Goal: Task Accomplishment & Management: Complete application form

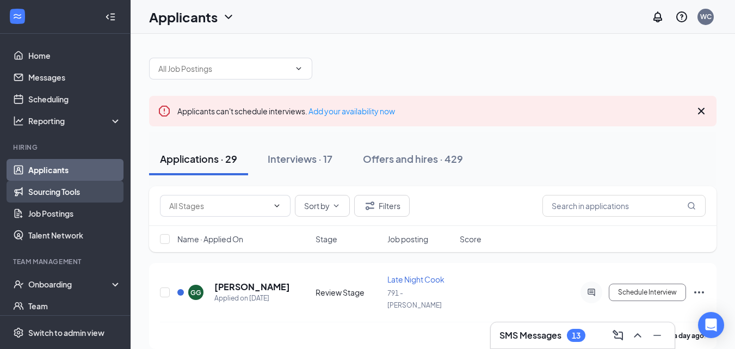
click at [55, 188] on link "Sourcing Tools" at bounding box center [74, 192] width 93 height 22
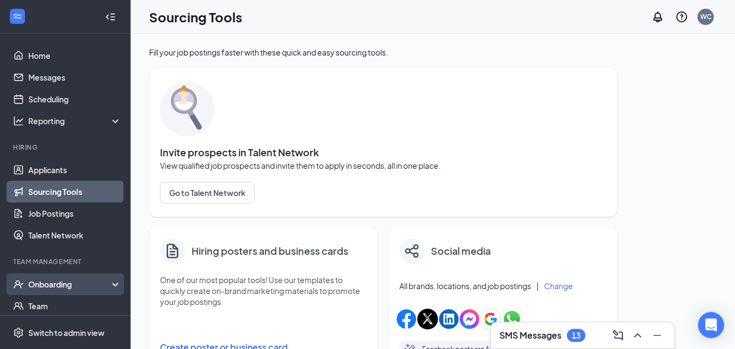
click at [67, 281] on div "Onboarding" at bounding box center [70, 284] width 84 height 11
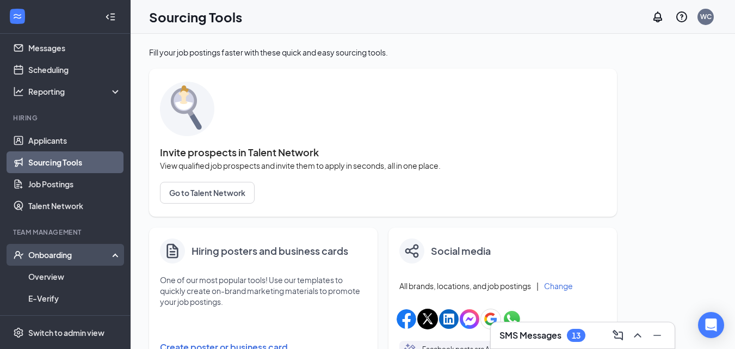
scroll to position [30, 0]
click at [67, 281] on link "Overview" at bounding box center [74, 276] width 93 height 22
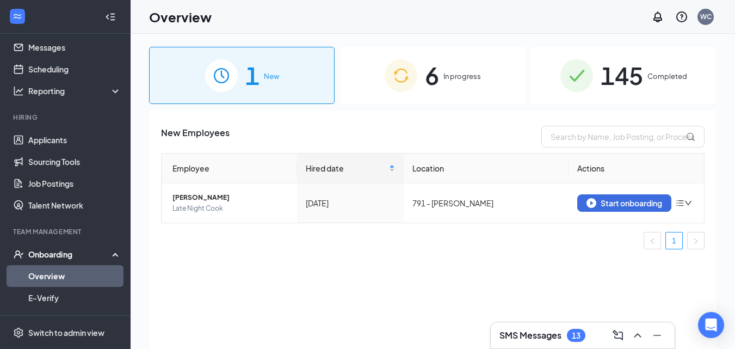
click at [402, 69] on img at bounding box center [401, 75] width 33 height 33
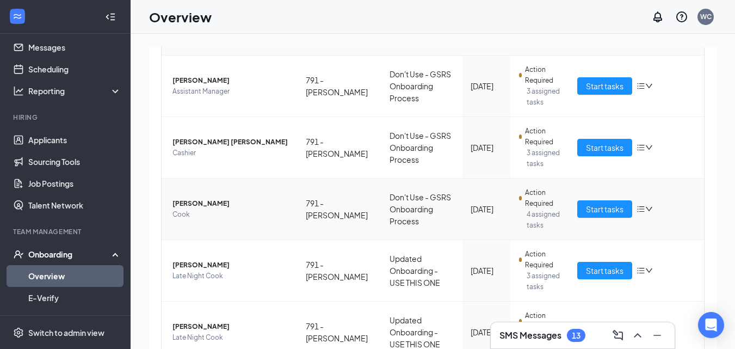
scroll to position [253, 0]
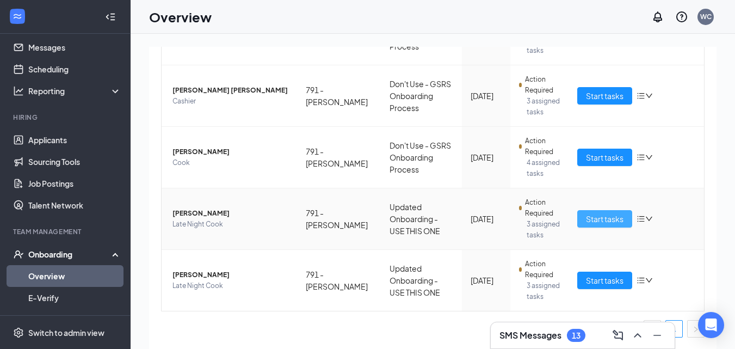
click at [596, 216] on span "Start tasks" at bounding box center [605, 219] width 38 height 12
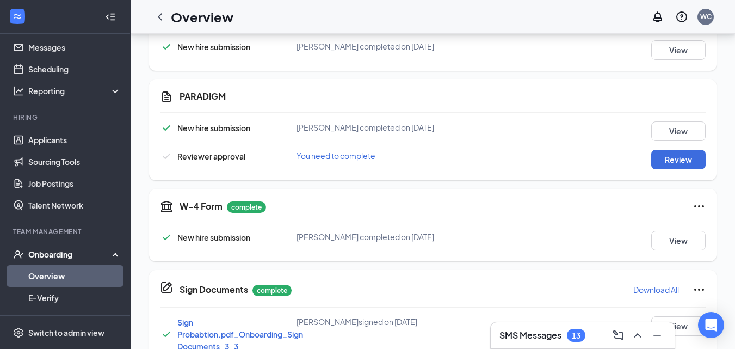
scroll to position [205, 0]
click at [685, 159] on button "Review" at bounding box center [678, 159] width 54 height 20
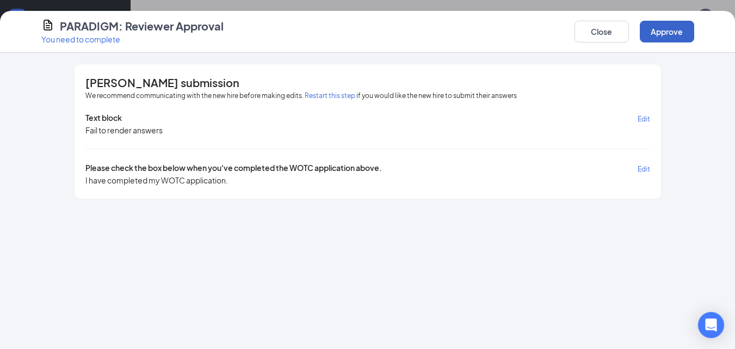
click at [653, 35] on button "Approve" at bounding box center [667, 32] width 54 height 22
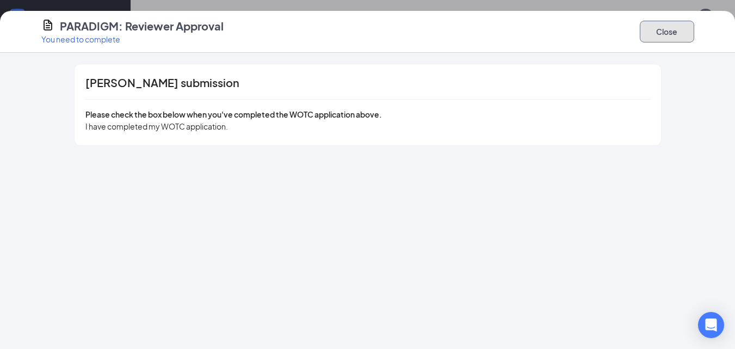
click at [672, 38] on button "Close" at bounding box center [667, 32] width 54 height 22
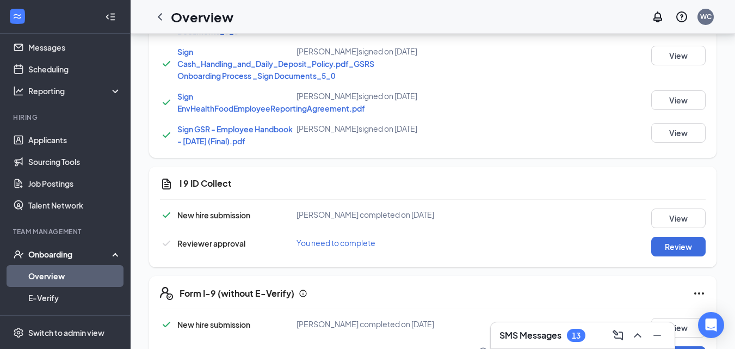
scroll to position [554, 0]
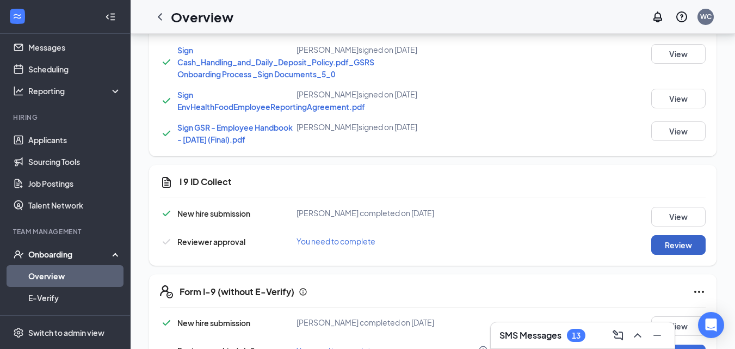
click at [683, 242] on button "Review" at bounding box center [678, 245] width 54 height 20
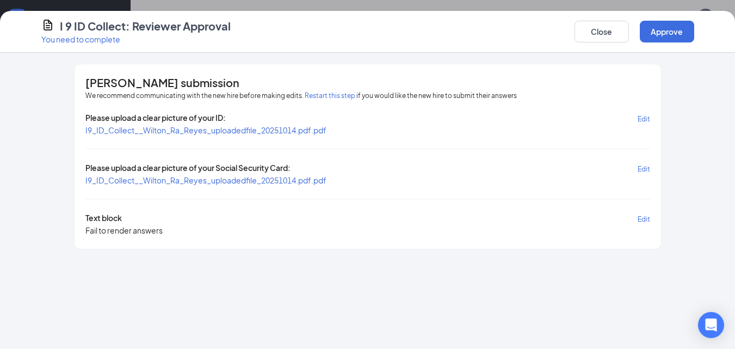
click at [318, 132] on span "I9_ID_Collect__Wilton_Ra_Reyes_uploadedfile_20251014.pdf.pdf" at bounding box center [205, 130] width 241 height 10
click at [201, 179] on span "I9_ID_Collect__Wilton_Ra_Reyes_uploadedfile_20251014.pdf.pdf" at bounding box center [205, 180] width 241 height 10
click at [657, 39] on button "Approve" at bounding box center [667, 32] width 54 height 22
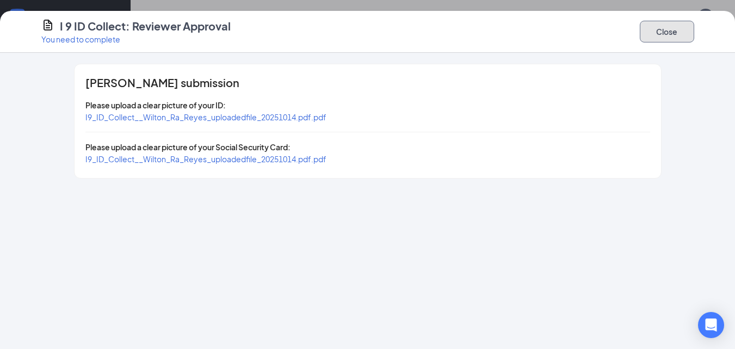
click at [666, 26] on button "Close" at bounding box center [667, 32] width 54 height 22
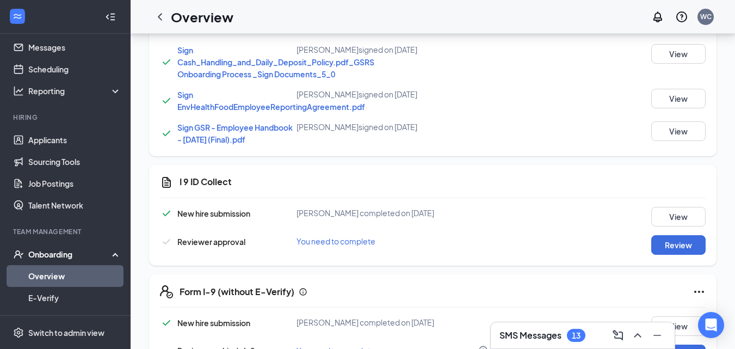
click at [667, 170] on div "I 9 ID Collect New hire submission [PERSON_NAME] completed on [DATE] View Revie…" at bounding box center [433, 215] width 568 height 101
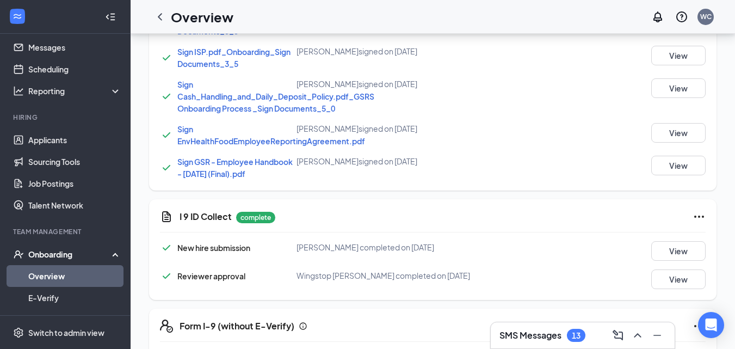
scroll to position [679, 0]
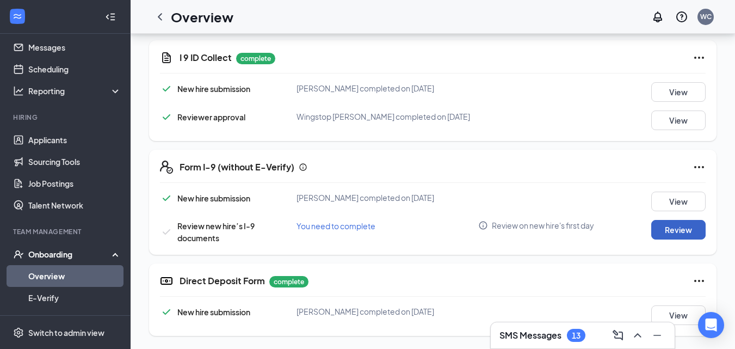
click at [676, 228] on button "Review" at bounding box center [678, 230] width 54 height 20
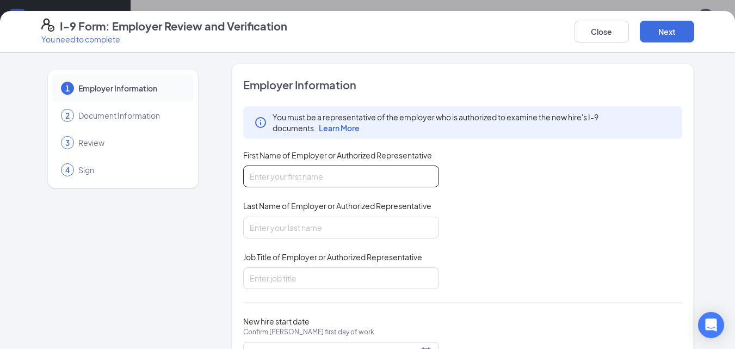
click at [395, 179] on input "First Name of Employer or Authorized Representative" at bounding box center [341, 176] width 196 height 22
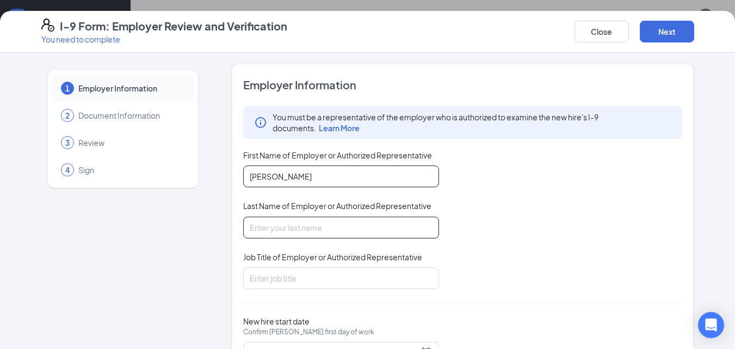
type input "[PERSON_NAME]"
click at [267, 225] on input "Last Name of Employer or Authorized Representative" at bounding box center [341, 228] width 196 height 22
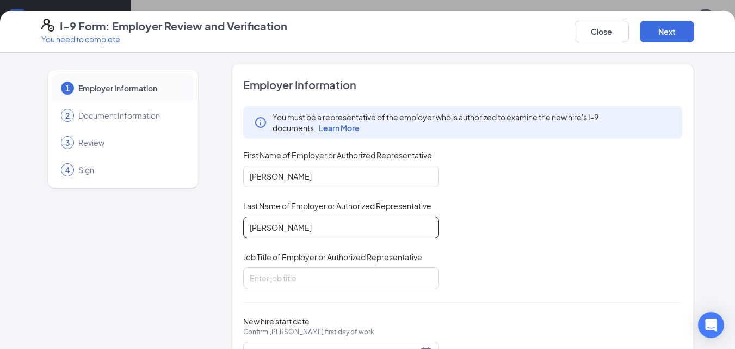
type input "[PERSON_NAME]"
click at [270, 277] on input "Job Title of Employer or Authorized Representative" at bounding box center [341, 278] width 196 height 22
type input "General manager"
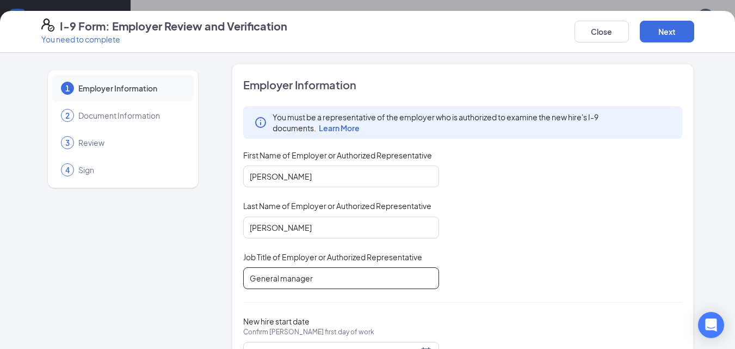
scroll to position [52, 0]
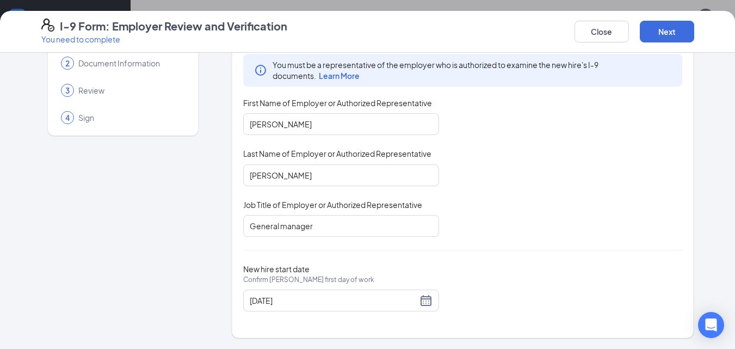
click at [657, 14] on div "I-9 Form: Employer Review and Verification You need to complete Close Next" at bounding box center [367, 32] width 735 height 42
click at [663, 48] on div "I-9 Form: Employer Review and Verification You need to complete Close Next" at bounding box center [367, 32] width 735 height 42
click at [666, 30] on button "Next" at bounding box center [667, 32] width 54 height 22
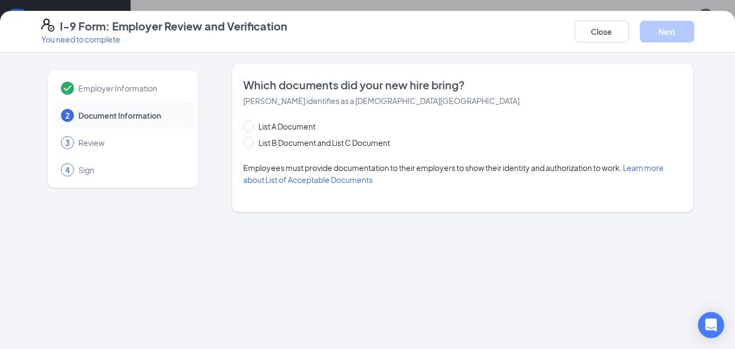
scroll to position [0, 0]
click at [267, 123] on span "List A Document" at bounding box center [287, 126] width 66 height 12
click at [251, 123] on input "List A Document" at bounding box center [247, 125] width 8 height 8
radio input "true"
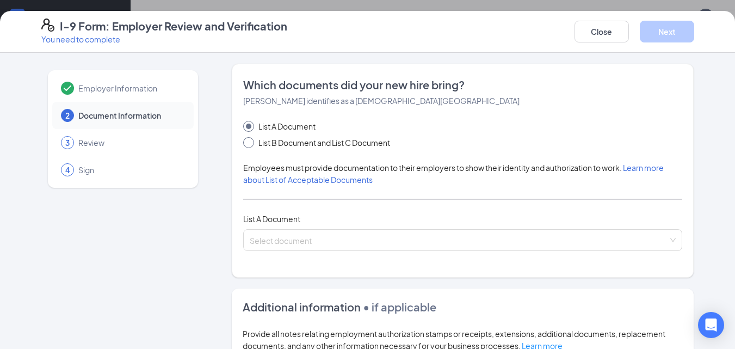
click at [254, 138] on span "List B Document and List C Document" at bounding box center [324, 143] width 140 height 12
click at [251, 138] on input "List B Document and List C Document" at bounding box center [247, 141] width 8 height 8
radio input "true"
radio input "false"
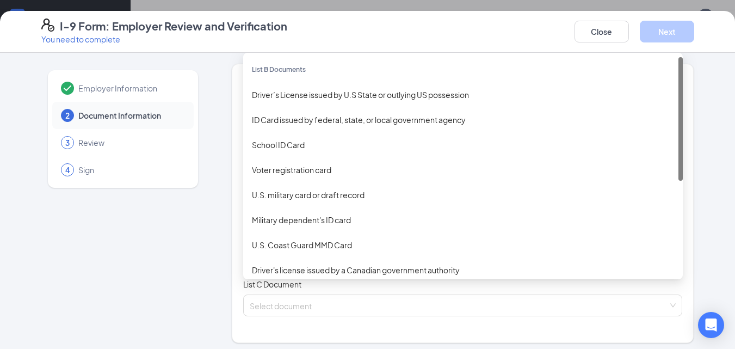
click at [256, 244] on input "search" at bounding box center [459, 238] width 419 height 16
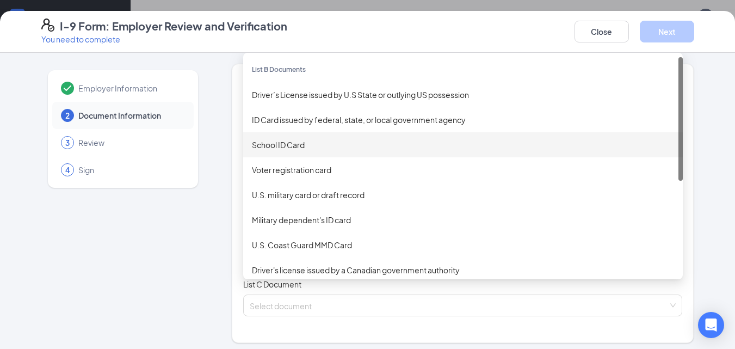
click at [302, 152] on div "School ID Card" at bounding box center [463, 144] width 440 height 25
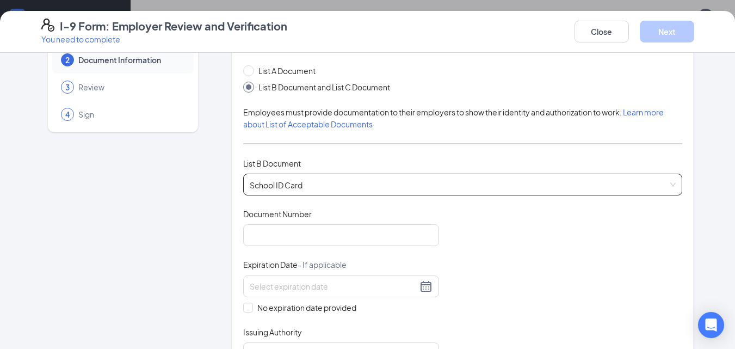
scroll to position [57, 0]
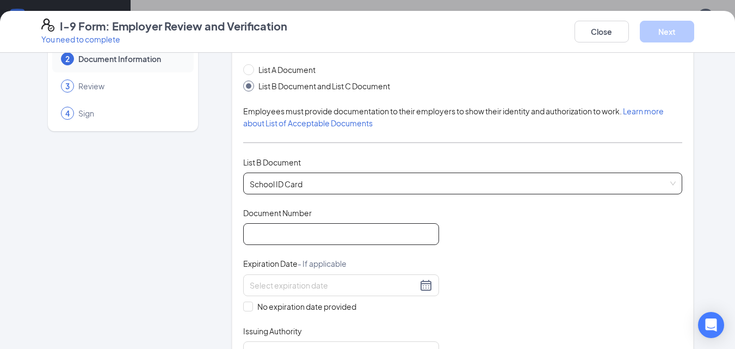
click at [313, 227] on input "Document Number" at bounding box center [341, 234] width 196 height 22
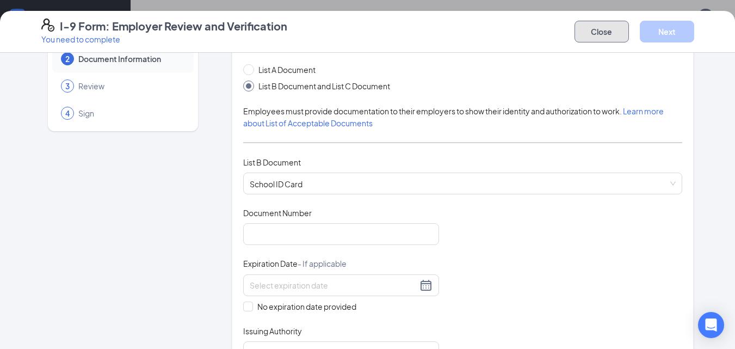
click at [581, 26] on button "Close" at bounding box center [602, 32] width 54 height 22
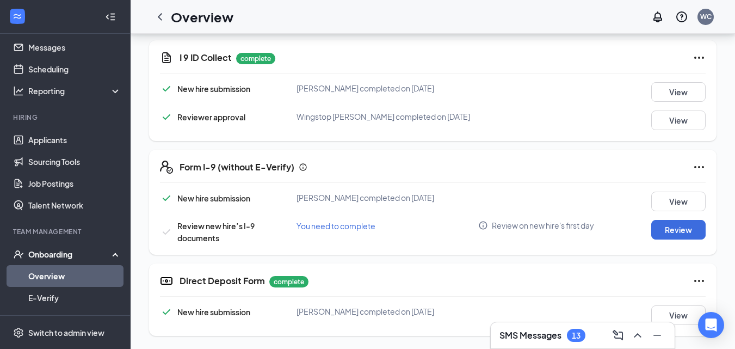
click at [592, 171] on div "Form I-9 (without E-Verify)" at bounding box center [443, 167] width 526 height 13
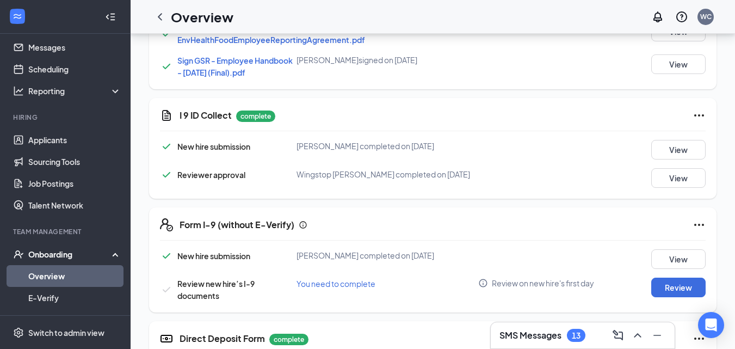
scroll to position [679, 0]
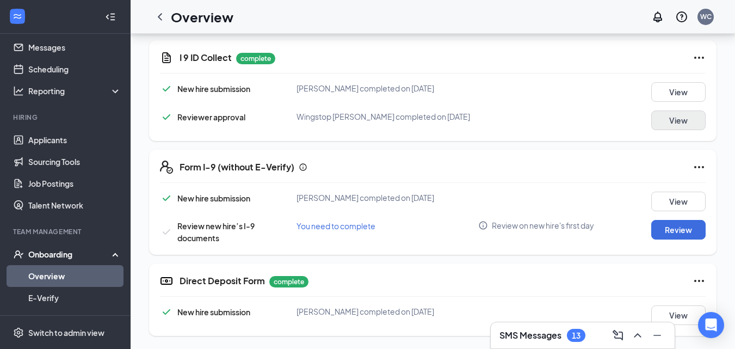
click at [671, 129] on div "I 9 ID Collect complete New hire submission [PERSON_NAME] completed on [DATE] V…" at bounding box center [433, 90] width 568 height 101
click at [670, 126] on button "View" at bounding box center [678, 120] width 54 height 20
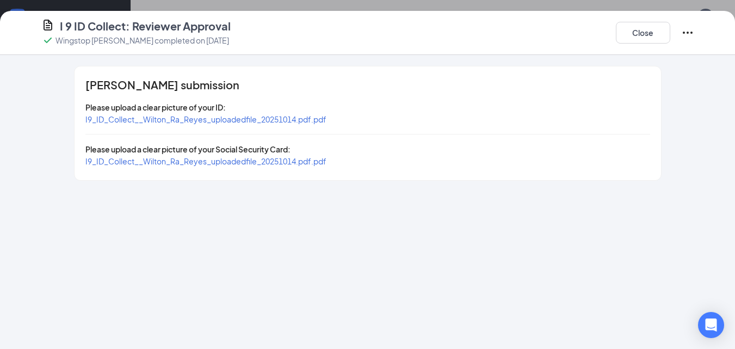
click at [273, 121] on span "I9_ID_Collect__Wilton_Ra_Reyes_uploadedfile_20251014.pdf.pdf" at bounding box center [205, 119] width 241 height 10
click at [646, 29] on button "Close" at bounding box center [643, 33] width 54 height 22
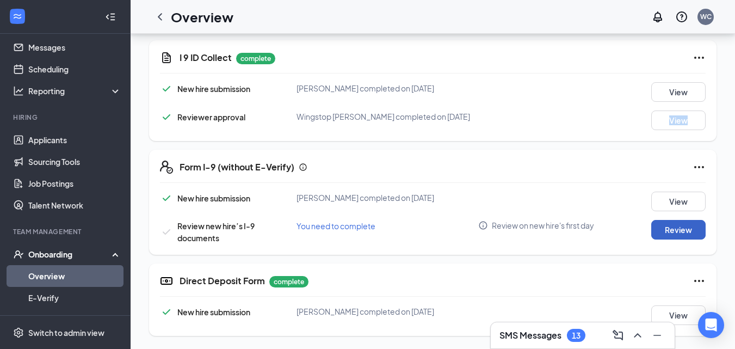
click at [674, 229] on button "Review" at bounding box center [678, 230] width 54 height 20
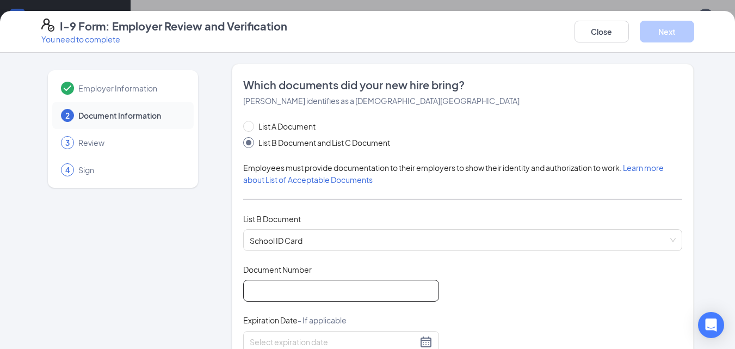
click at [279, 286] on input "Document Number" at bounding box center [341, 291] width 196 height 22
click at [300, 280] on input "Document Number" at bounding box center [341, 291] width 196 height 22
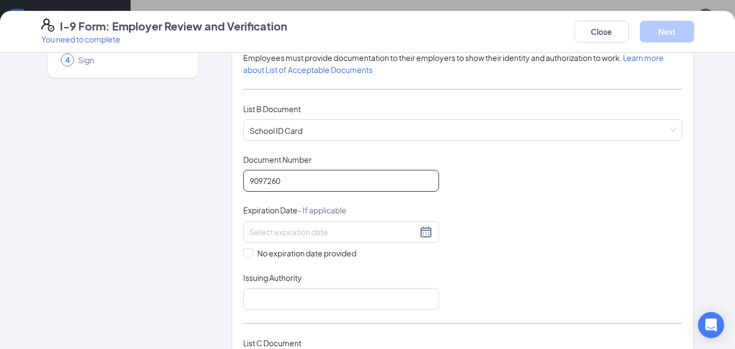
scroll to position [111, 0]
type input "9097260"
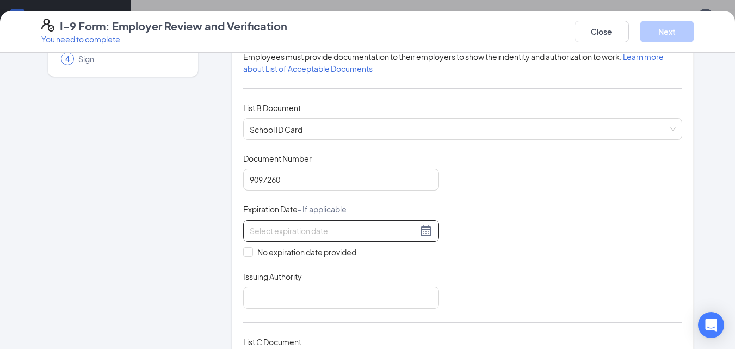
click at [291, 230] on input at bounding box center [334, 231] width 168 height 12
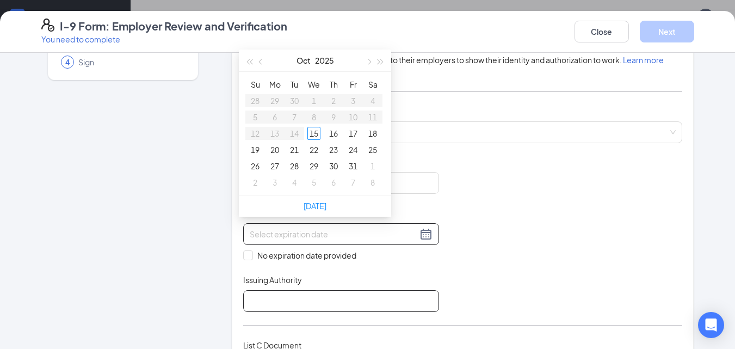
scroll to position [107, 0]
click at [245, 249] on div "No expiration date provided" at bounding box center [341, 243] width 196 height 38
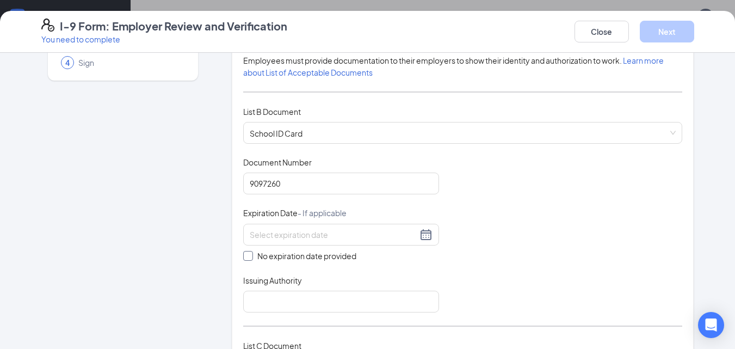
click at [245, 256] on input "No expiration date provided" at bounding box center [247, 255] width 8 height 8
checkbox input "true"
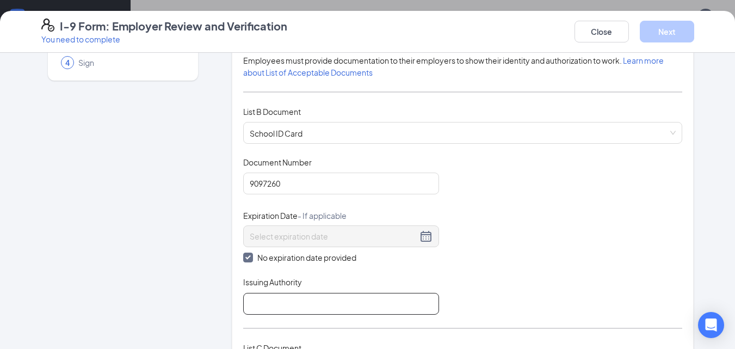
click at [275, 296] on input "Issuing Authority" at bounding box center [341, 304] width 196 height 22
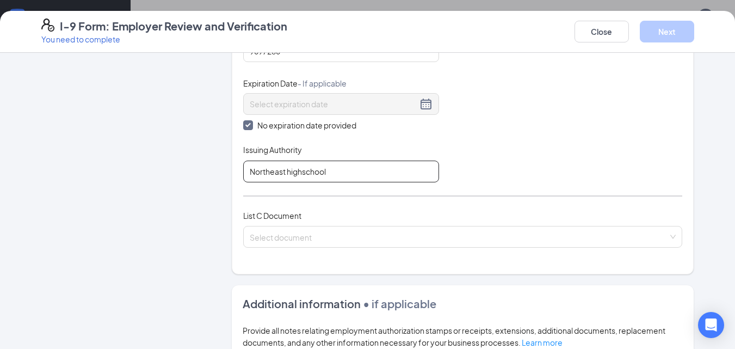
scroll to position [240, 0]
type input "Northeast highschool"
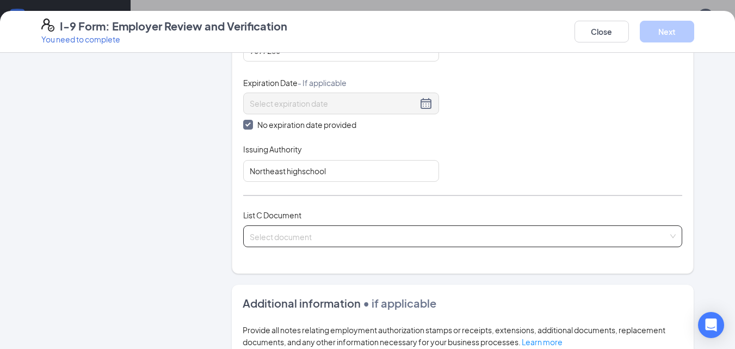
click at [273, 231] on input "search" at bounding box center [459, 234] width 419 height 16
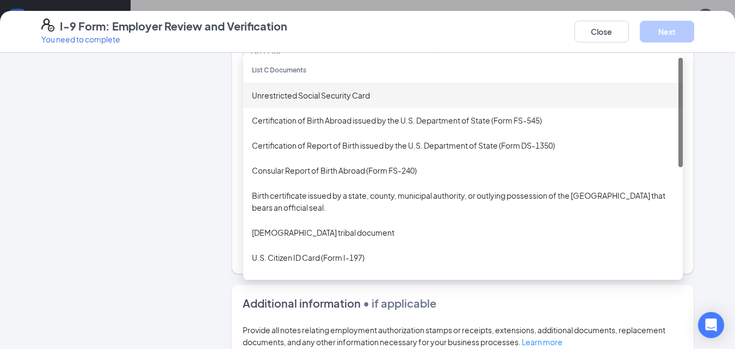
click at [320, 101] on div "Unrestricted Social Security Card" at bounding box center [463, 95] width 422 height 12
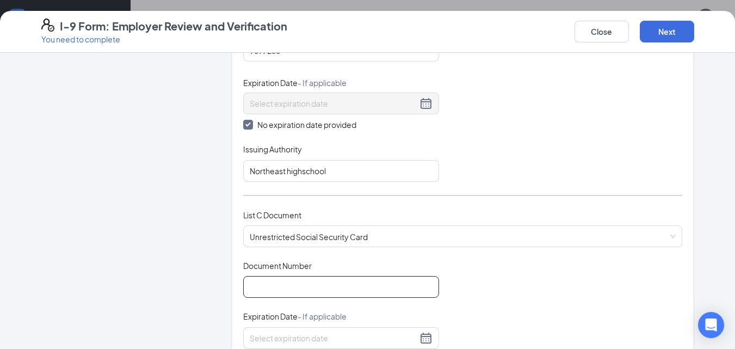
click at [297, 289] on input "Document Number" at bounding box center [341, 287] width 196 height 22
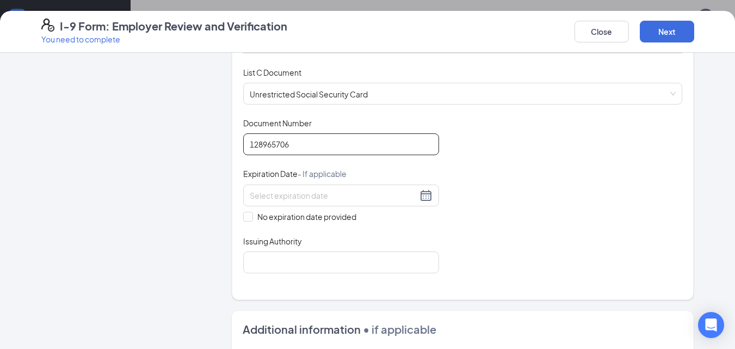
scroll to position [383, 0]
type input "128965706"
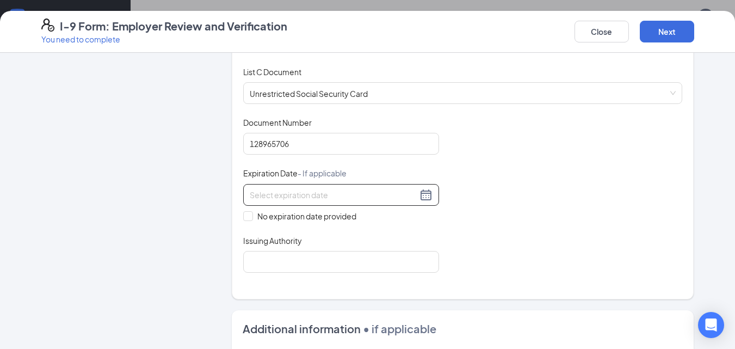
click at [287, 188] on div at bounding box center [341, 194] width 183 height 13
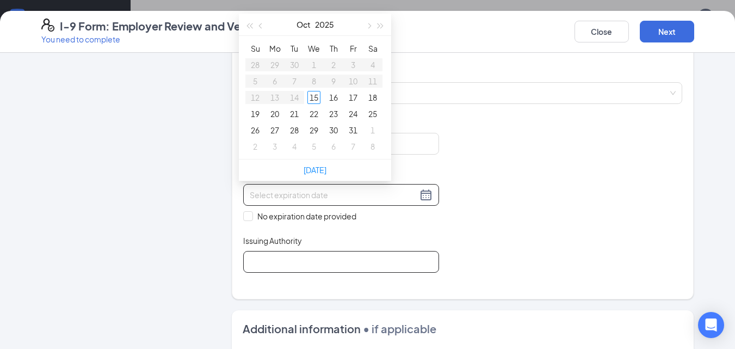
click at [374, 262] on input "Issuing Authority" at bounding box center [341, 262] width 196 height 22
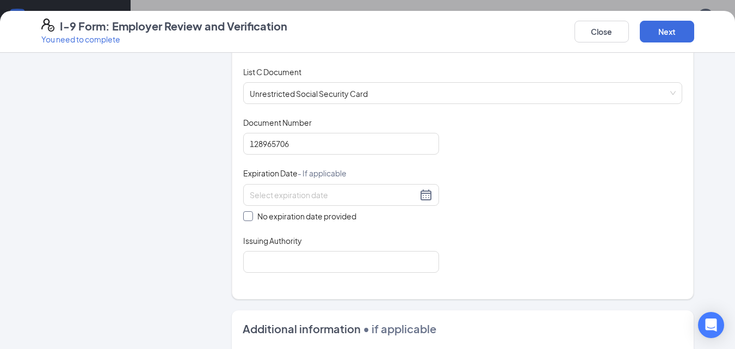
click at [244, 218] on input "No expiration date provided" at bounding box center [247, 215] width 8 height 8
checkbox input "true"
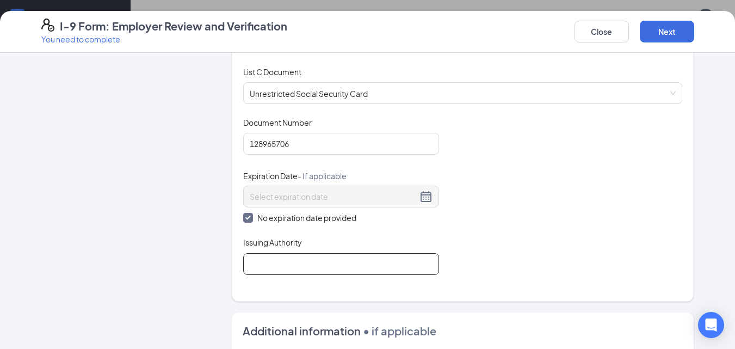
click at [292, 266] on input "Issuing Authority" at bounding box center [341, 264] width 196 height 22
type input "social security"
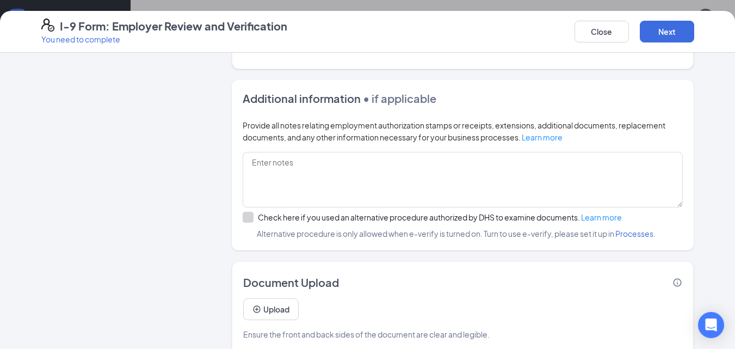
scroll to position [618, 0]
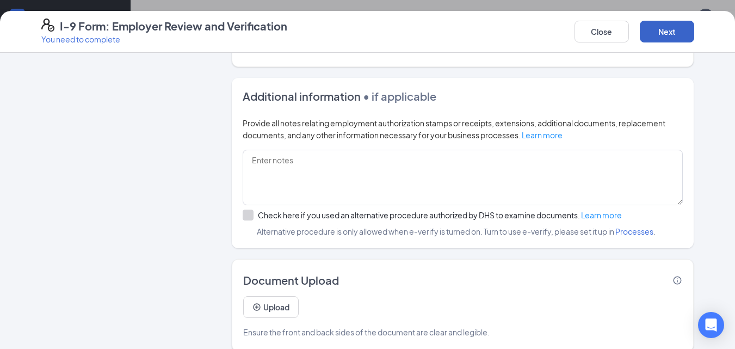
click at [679, 23] on button "Next" at bounding box center [667, 32] width 54 height 22
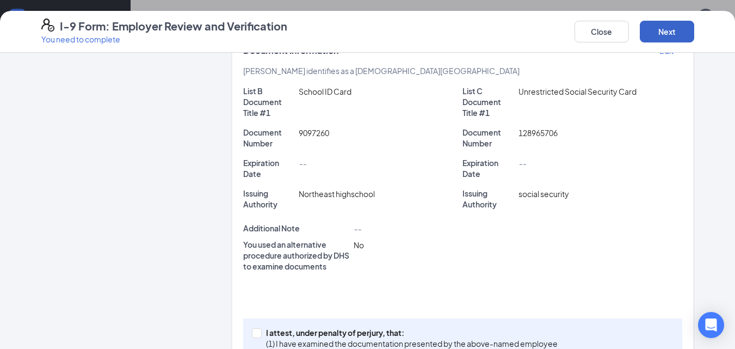
scroll to position [267, 0]
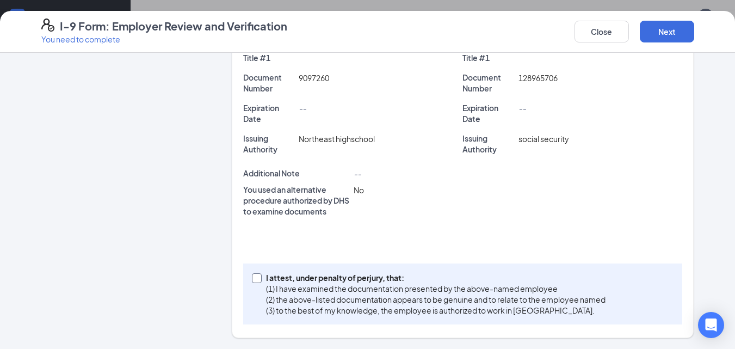
click at [248, 284] on div "I attest, under penalty of [PERSON_NAME], that: (1) I have examined the documen…" at bounding box center [463, 293] width 440 height 61
click at [252, 282] on span at bounding box center [257, 278] width 10 height 10
click at [252, 281] on input "I attest, under penalty of [PERSON_NAME], that: (1) I have examined the documen…" at bounding box center [256, 277] width 8 height 8
checkbox input "true"
click at [657, 33] on button "Next" at bounding box center [667, 32] width 54 height 22
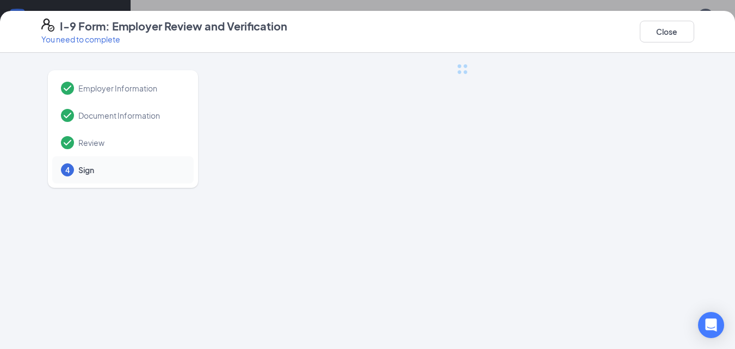
scroll to position [0, 0]
click at [406, 138] on div at bounding box center [463, 281] width 463 height 435
